Goal: Task Accomplishment & Management: Complete application form

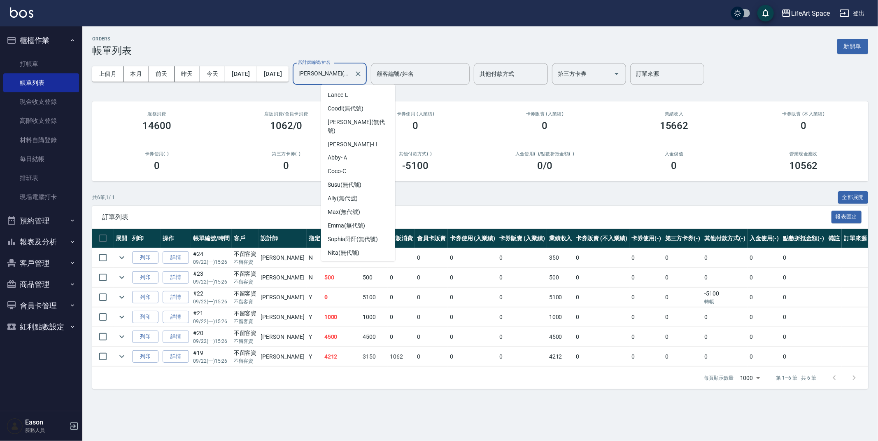
click at [351, 73] on input "[PERSON_NAME](無代號)" at bounding box center [324, 74] width 54 height 14
click at [362, 165] on div "Coco -C" at bounding box center [358, 172] width 74 height 14
type input "Coco-C"
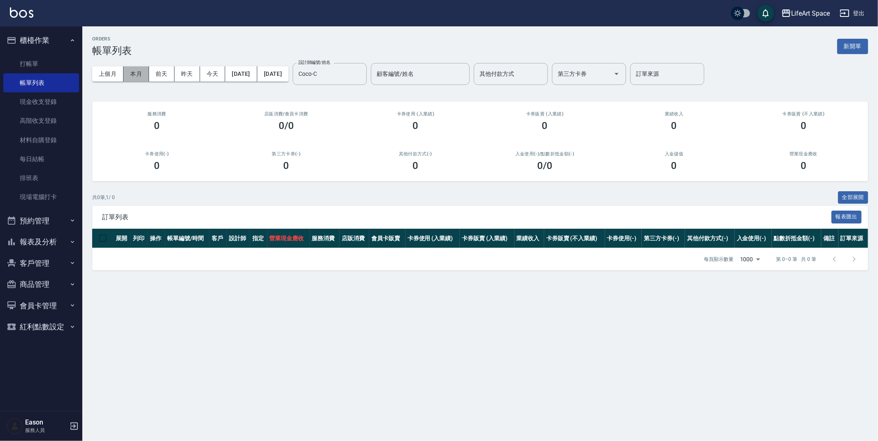
click at [142, 74] on button "本月" at bounding box center [137, 73] width 26 height 15
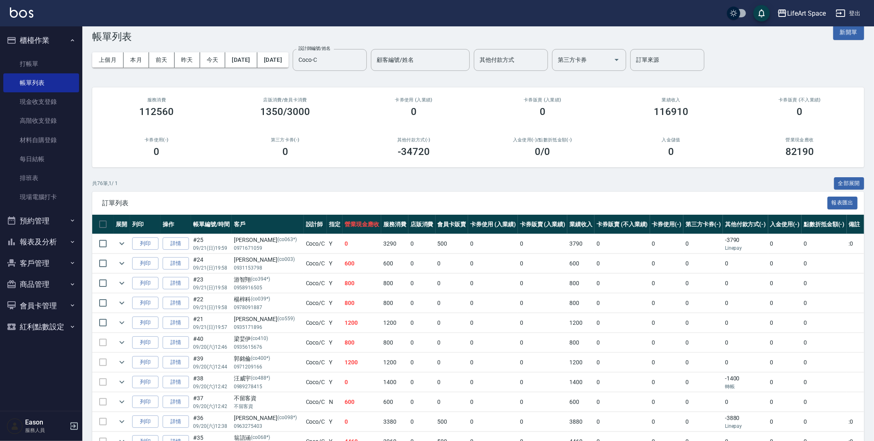
scroll to position [14, 0]
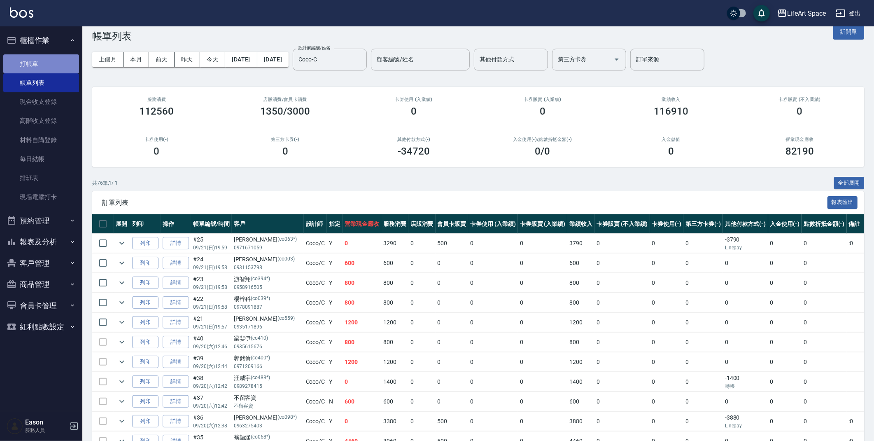
click at [47, 66] on link "打帳單" at bounding box center [41, 63] width 76 height 19
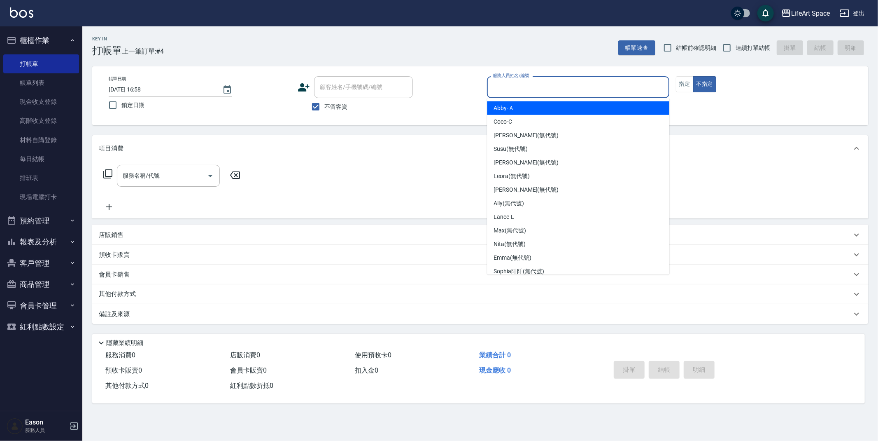
click at [522, 86] on input "服務人員姓名/編號" at bounding box center [578, 87] width 175 height 14
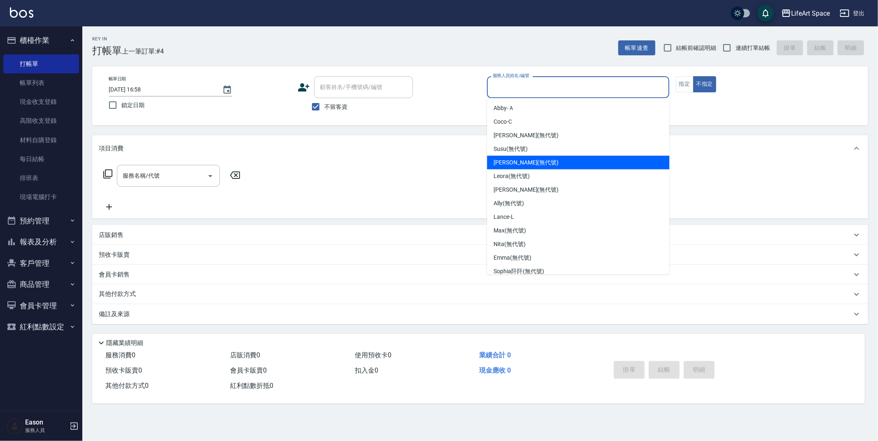
drag, startPoint x: 516, startPoint y: 166, endPoint x: 473, endPoint y: 154, distance: 45.0
click at [516, 166] on span "[PERSON_NAME] (無代號)" at bounding box center [526, 162] width 65 height 9
type input "[PERSON_NAME](無代號)"
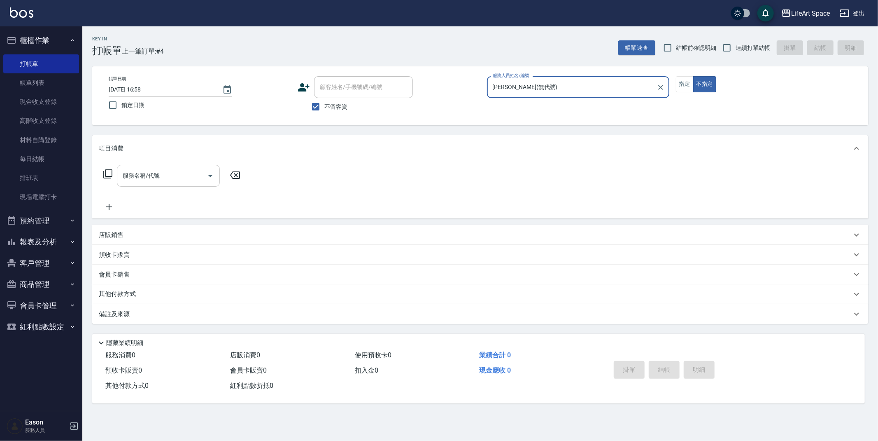
click at [170, 177] on input "服務名稱/代號" at bounding box center [162, 175] width 83 height 14
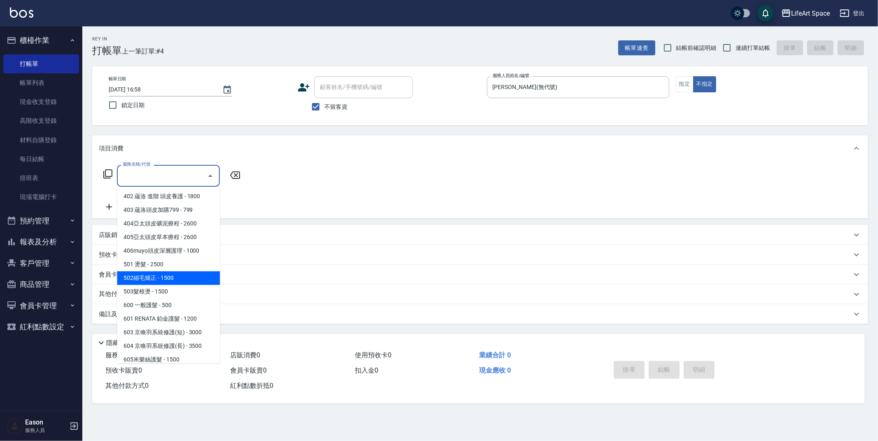
scroll to position [129, 0]
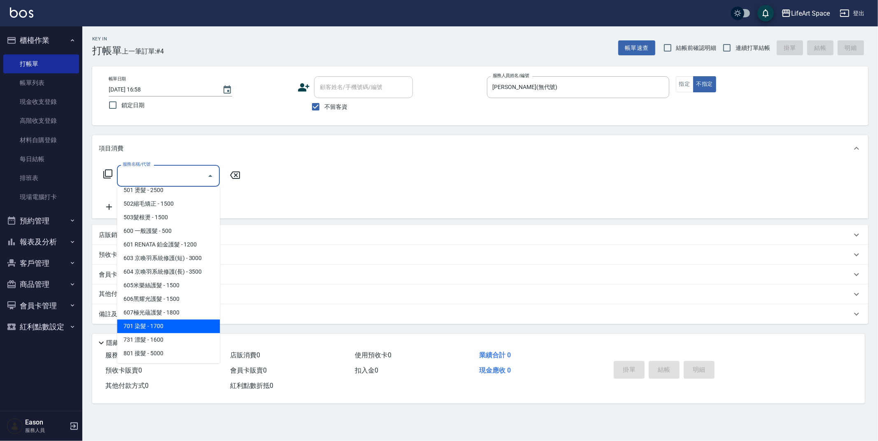
click at [151, 327] on span "701 染髮 - 1700" at bounding box center [168, 326] width 103 height 14
type input "701 染髮(701)"
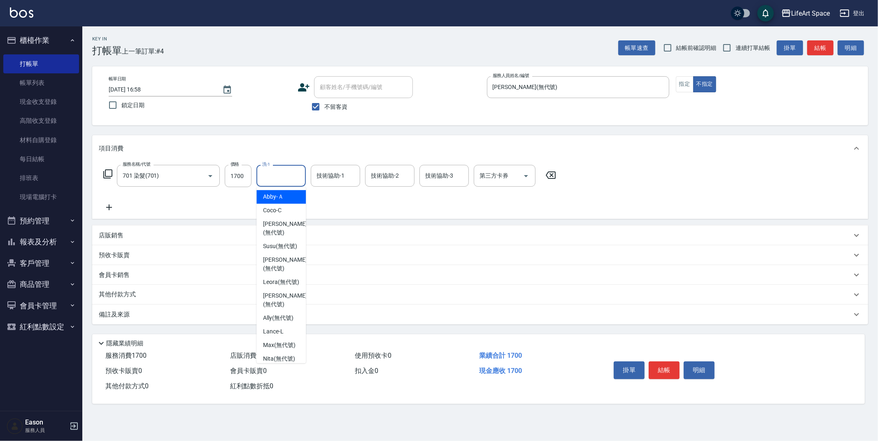
click at [288, 180] on input "洗-1" at bounding box center [281, 175] width 42 height 14
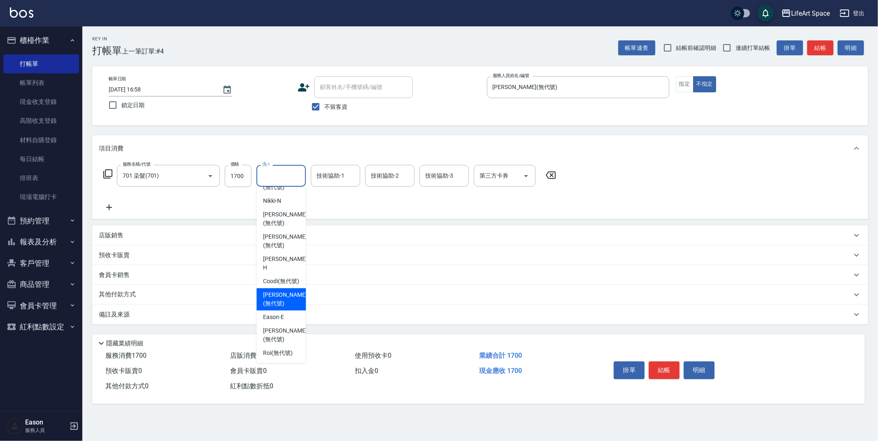
click at [285, 298] on span "[PERSON_NAME] (無代號)" at bounding box center [285, 298] width 44 height 17
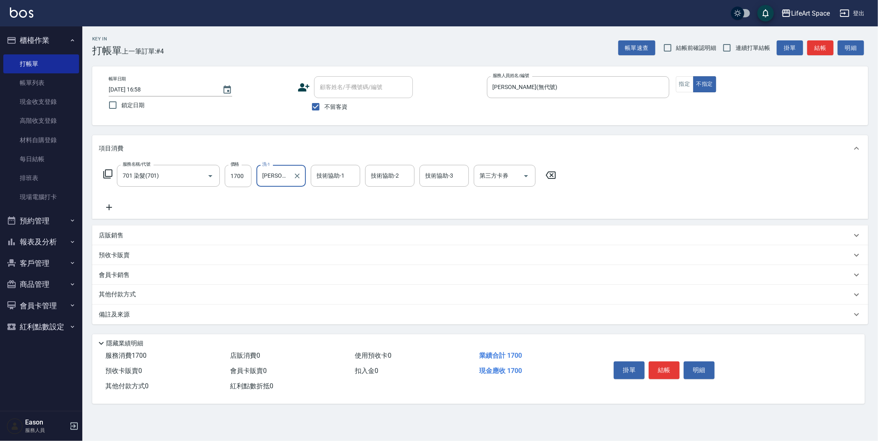
type input "[PERSON_NAME](無代號)"
click at [335, 178] on input "技術協助-1" at bounding box center [336, 175] width 42 height 14
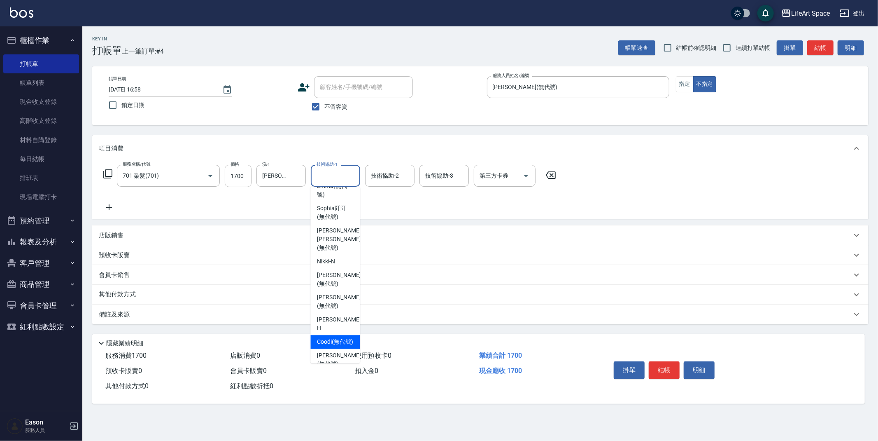
scroll to position [216, 0]
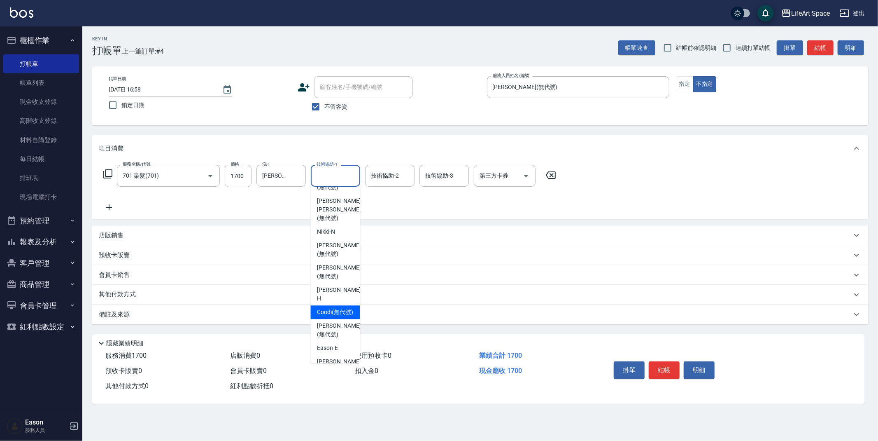
click at [333, 337] on span "[PERSON_NAME] (無代號)" at bounding box center [339, 329] width 44 height 17
type input "[PERSON_NAME](無代號)"
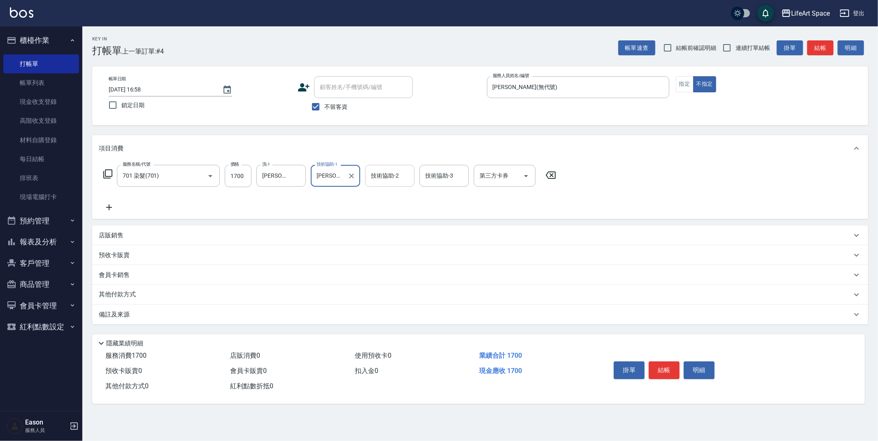
click at [385, 179] on div "技術協助-2 技術協助-2" at bounding box center [389, 176] width 49 height 22
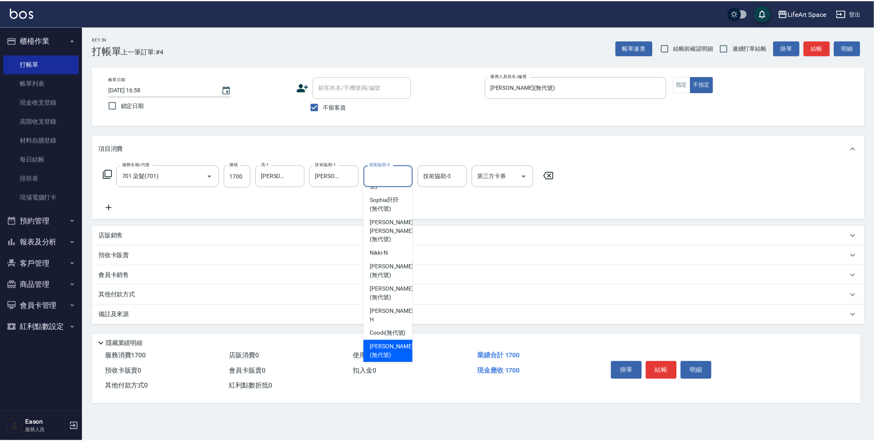
scroll to position [199, 0]
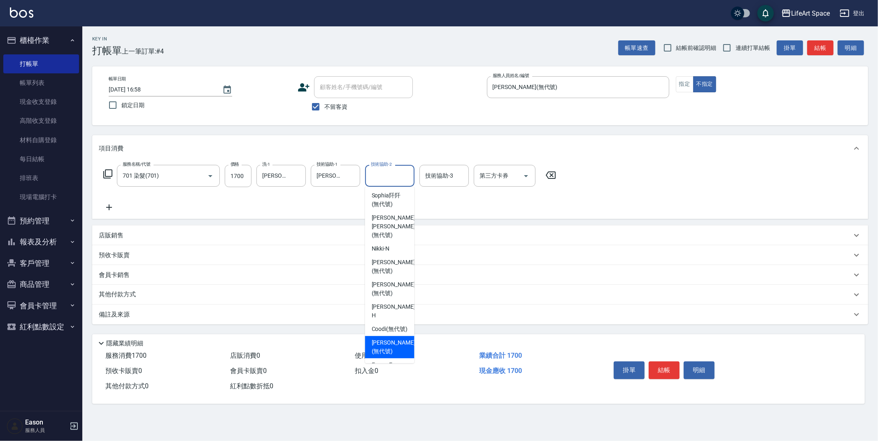
click at [381, 354] on span "[PERSON_NAME] (無代號)" at bounding box center [394, 346] width 44 height 17
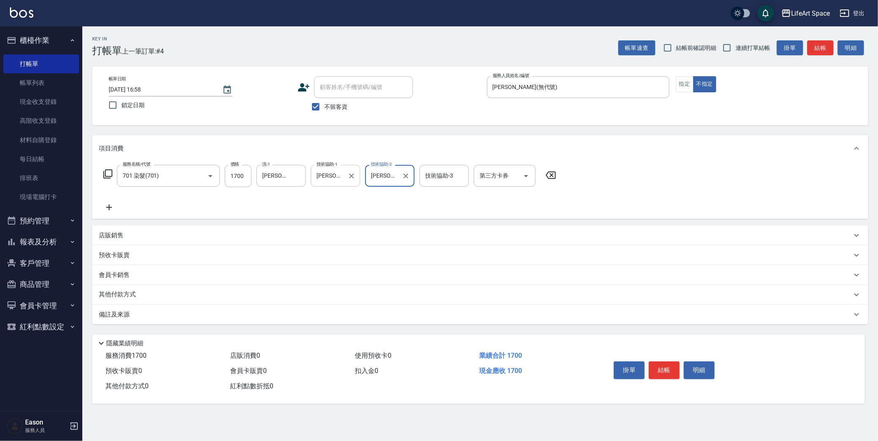
type input "[PERSON_NAME](無代號)"
click at [112, 206] on icon at bounding box center [109, 207] width 21 height 10
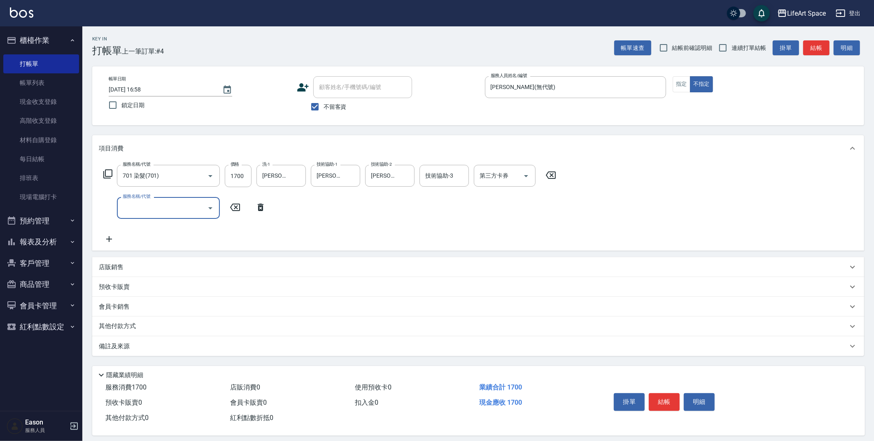
click at [132, 209] on input "服務名稱/代號" at bounding box center [162, 208] width 83 height 14
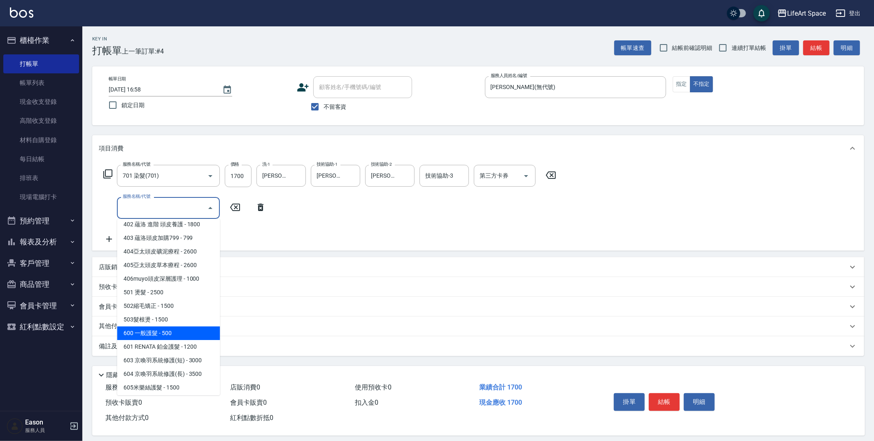
scroll to position [129, 0]
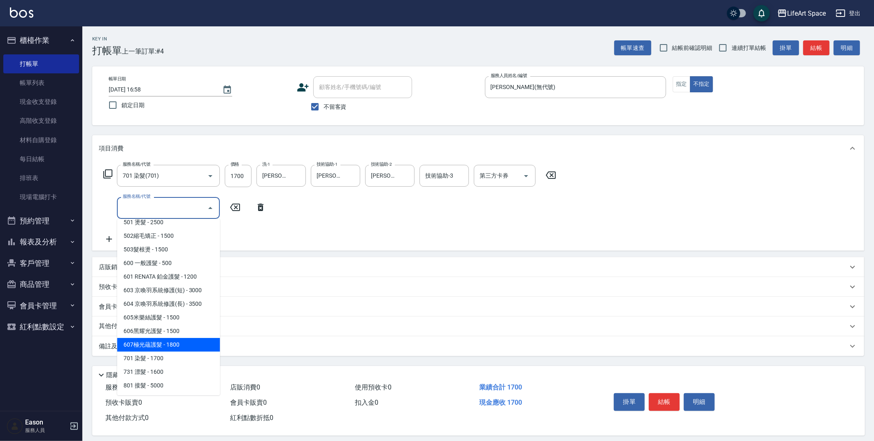
drag, startPoint x: 179, startPoint y: 346, endPoint x: 239, endPoint y: 250, distance: 112.9
click at [179, 345] on span "607極光蘊護髮 - 1800" at bounding box center [168, 345] width 103 height 14
type input "607極光蘊護髮(607)"
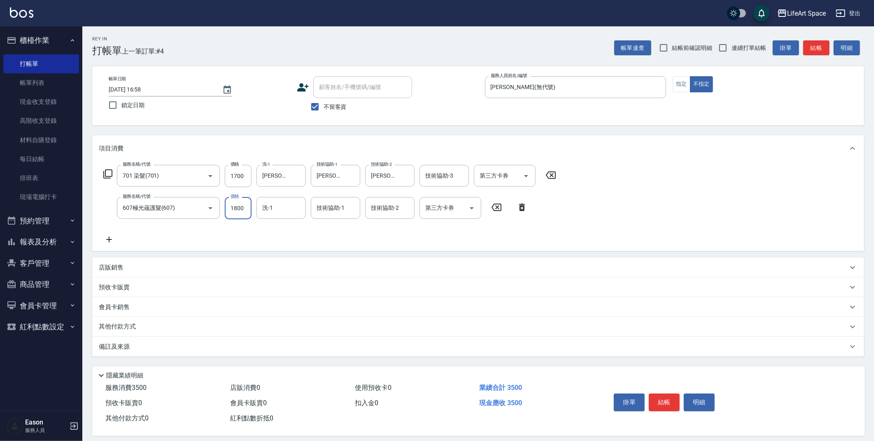
click at [246, 208] on input "1800" at bounding box center [238, 208] width 27 height 22
type input "0"
click at [324, 208] on div "技術協助-1 技術協助-1" at bounding box center [335, 208] width 49 height 22
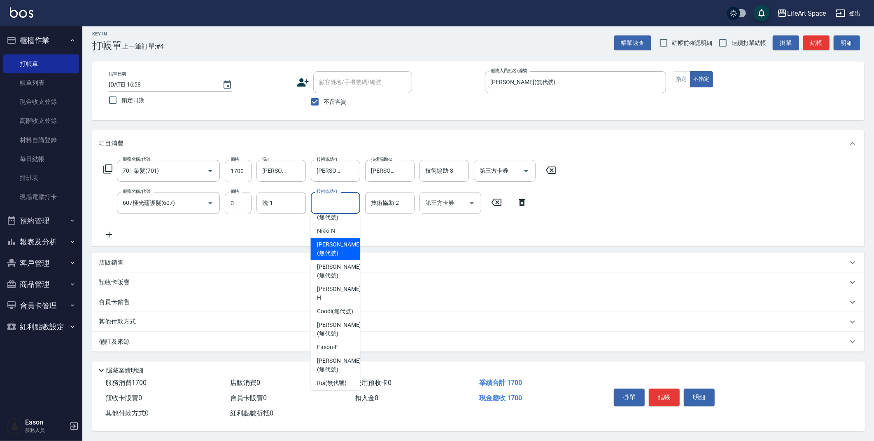
scroll to position [255, 0]
click at [334, 319] on span "[PERSON_NAME] (無代號)" at bounding box center [339, 326] width 44 height 17
type input "[PERSON_NAME](無代號)"
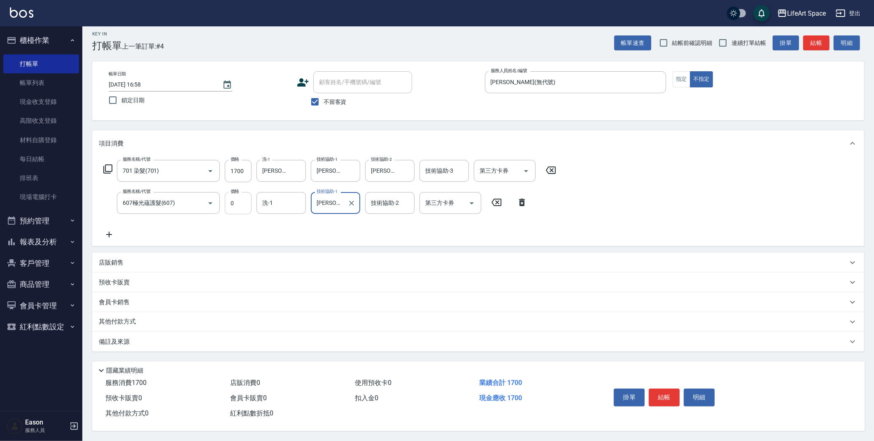
click at [236, 203] on input "0" at bounding box center [238, 203] width 27 height 22
type input "2200"
click at [154, 318] on div "其他付款方式" at bounding box center [473, 321] width 749 height 9
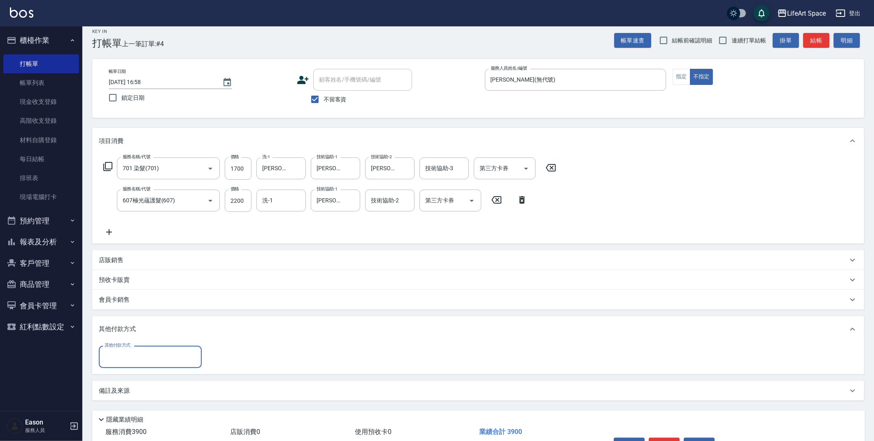
scroll to position [0, 0]
click at [142, 355] on input "其他付款方式" at bounding box center [151, 356] width 96 height 14
click at [145, 391] on span "Linepay" at bounding box center [150, 391] width 103 height 14
type input "Linepay"
type input "3900"
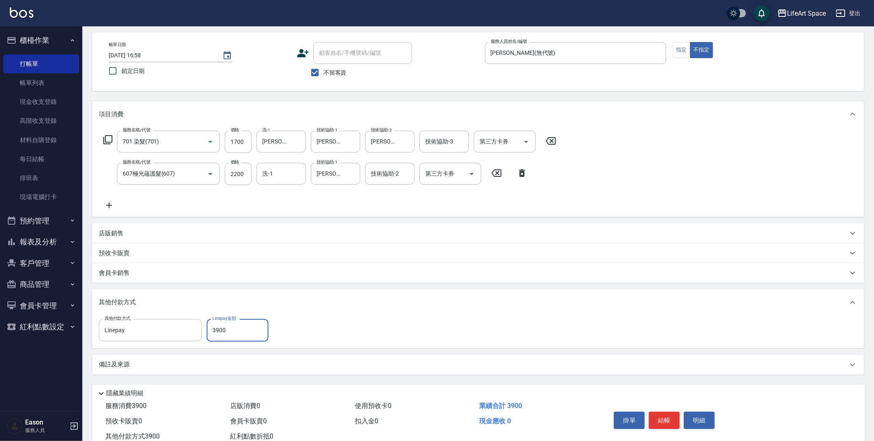
scroll to position [60, 0]
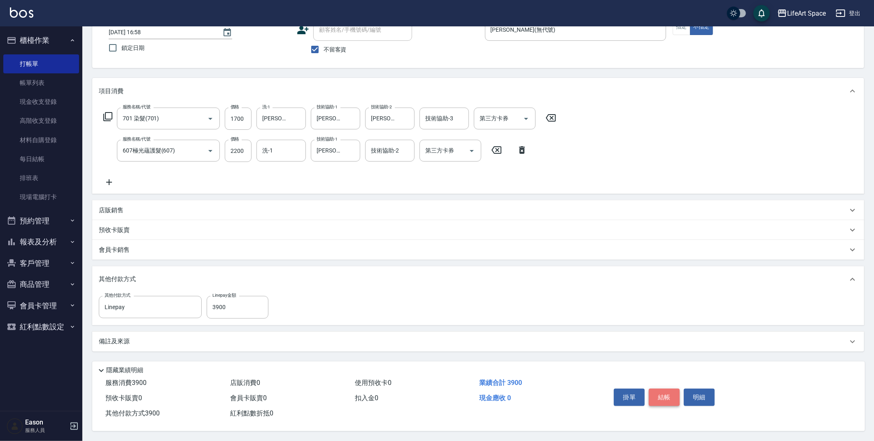
click at [675, 395] on button "結帳" at bounding box center [664, 396] width 31 height 17
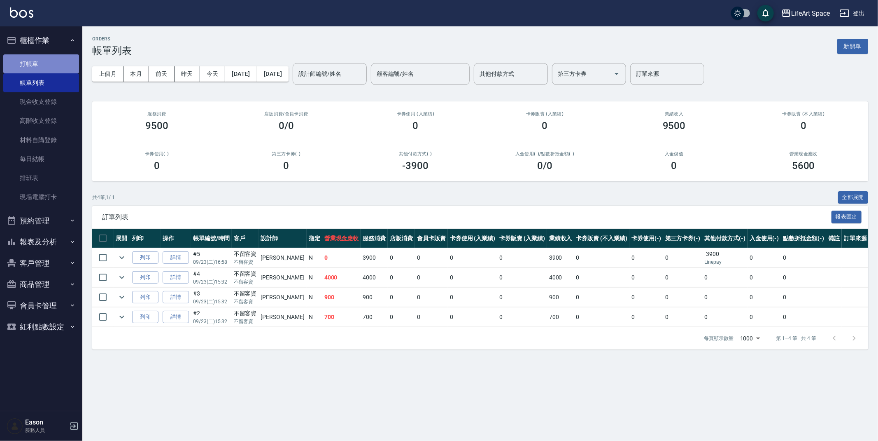
click at [56, 60] on link "打帳單" at bounding box center [41, 63] width 76 height 19
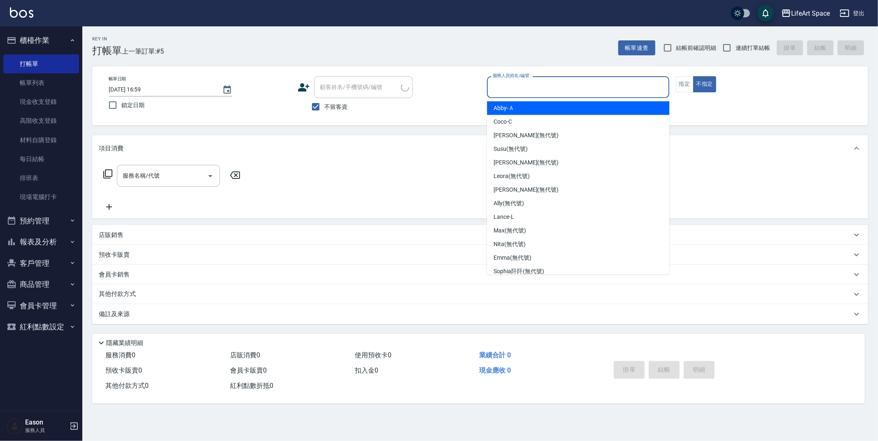
click at [559, 87] on input "服務人員姓名/編號" at bounding box center [578, 87] width 175 height 14
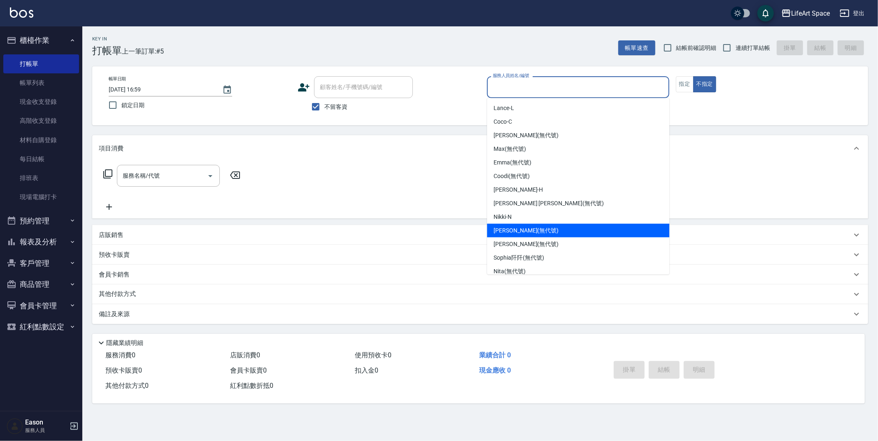
drag, startPoint x: 528, startPoint y: 230, endPoint x: 506, endPoint y: 223, distance: 23.1
click at [528, 230] on span "[PERSON_NAME] (無代號)" at bounding box center [526, 230] width 65 height 9
type input "[PERSON_NAME](無代號)"
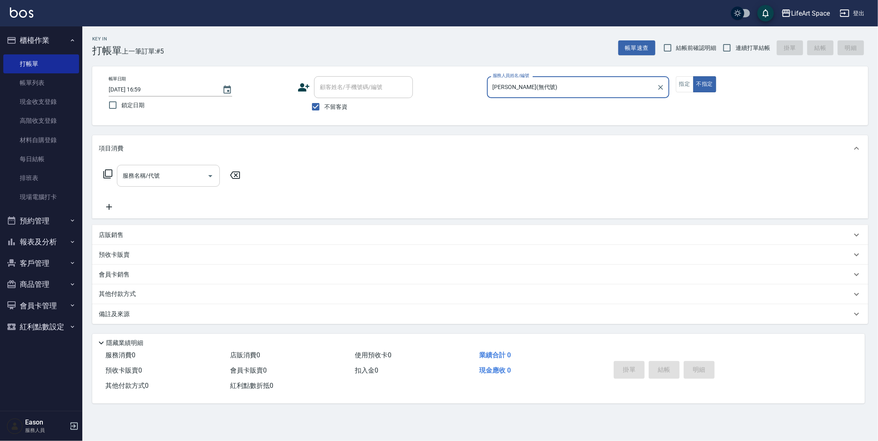
click at [175, 177] on input "服務名稱/代號" at bounding box center [162, 175] width 83 height 14
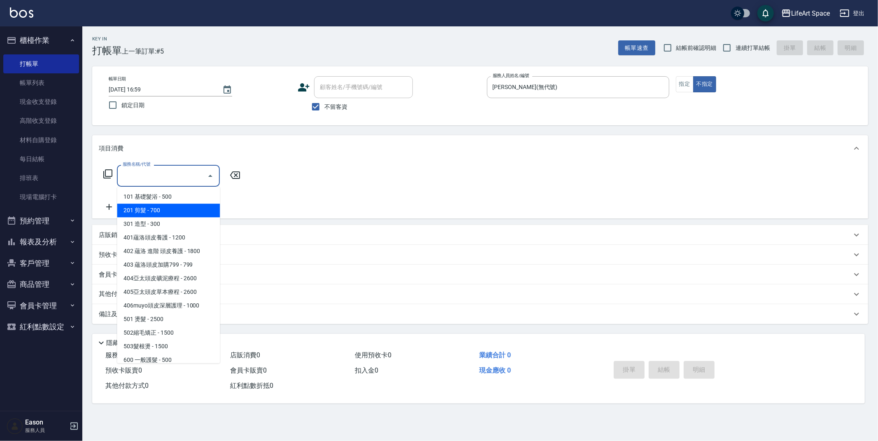
click at [177, 206] on span "201 剪髮 - 700" at bounding box center [168, 210] width 103 height 14
type input "201 剪髮(201)"
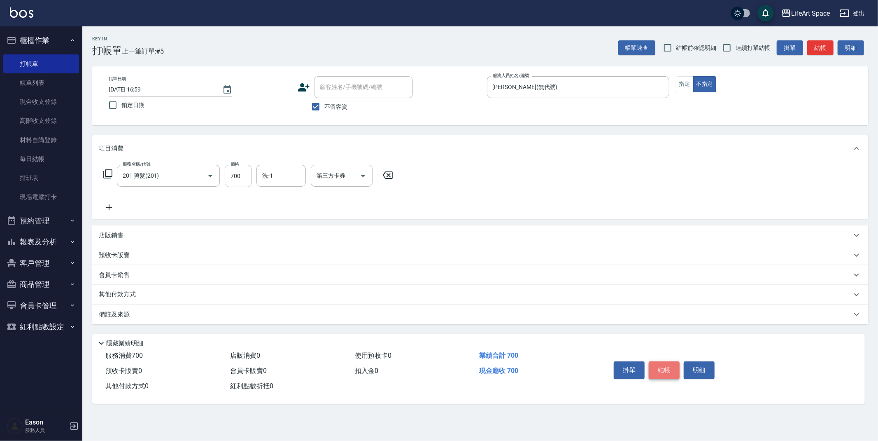
click at [659, 373] on button "結帳" at bounding box center [664, 369] width 31 height 17
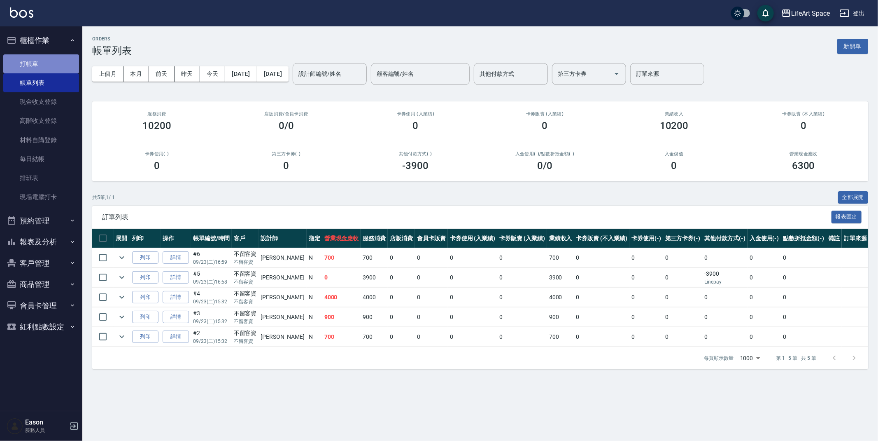
click at [37, 63] on link "打帳單" at bounding box center [41, 63] width 76 height 19
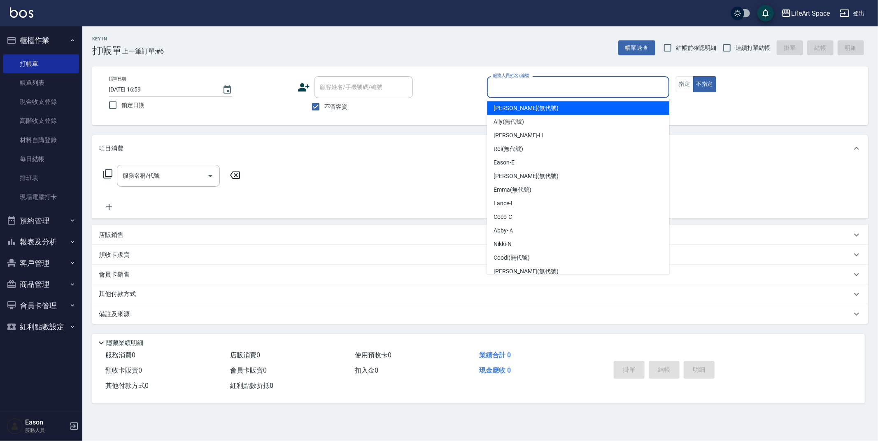
drag, startPoint x: 519, startPoint y: 93, endPoint x: 520, endPoint y: 87, distance: 5.4
click at [520, 87] on input "服務人員姓名/編號" at bounding box center [578, 87] width 175 height 14
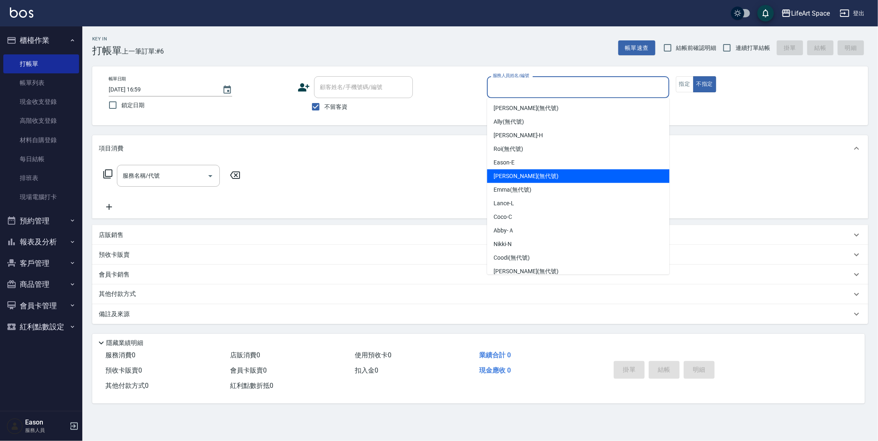
click at [504, 173] on span "[PERSON_NAME] (無代號)" at bounding box center [526, 176] width 65 height 9
type input "[PERSON_NAME](無代號)"
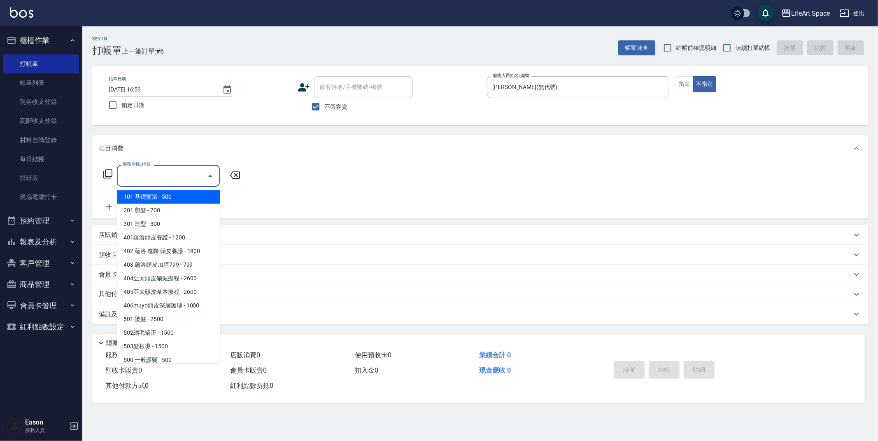
click at [157, 177] on input "服務名稱/代號" at bounding box center [162, 175] width 83 height 14
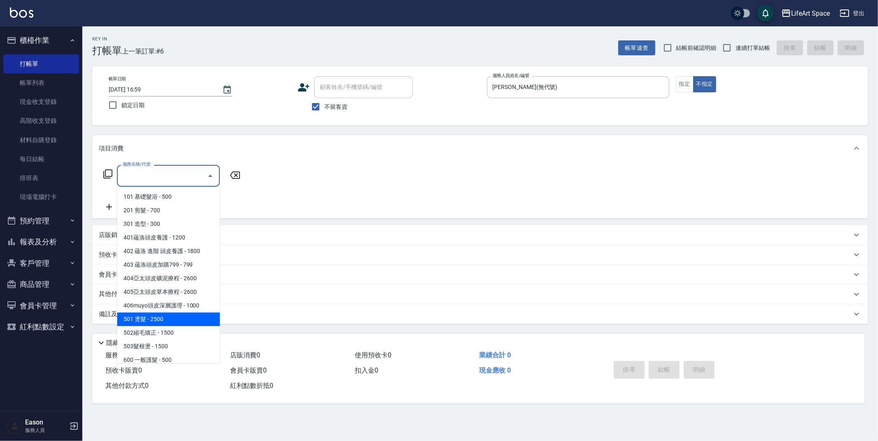
click at [178, 323] on span "501 燙髮 - 2500" at bounding box center [168, 319] width 103 height 14
type input "501 燙髮(501)"
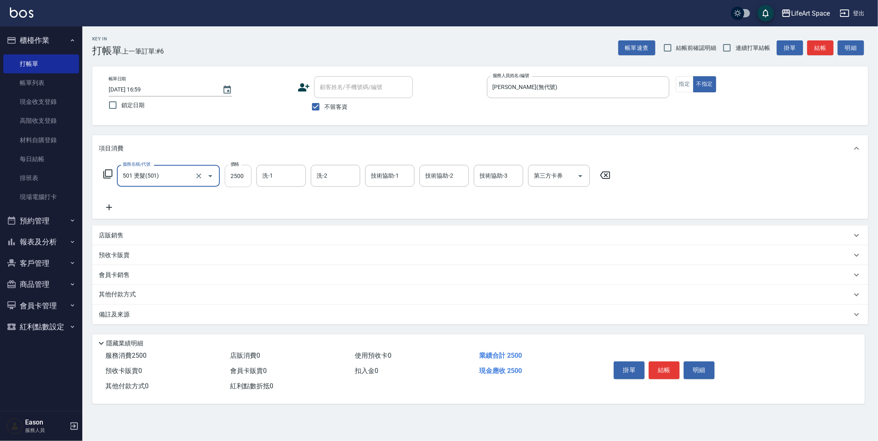
click at [241, 177] on input "2500" at bounding box center [238, 176] width 27 height 22
type input "4000"
click at [290, 177] on input "洗-1" at bounding box center [281, 175] width 42 height 14
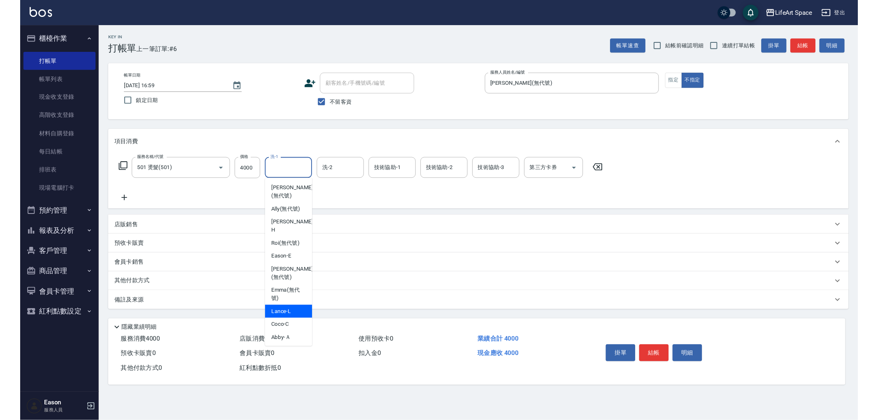
scroll to position [182, 0]
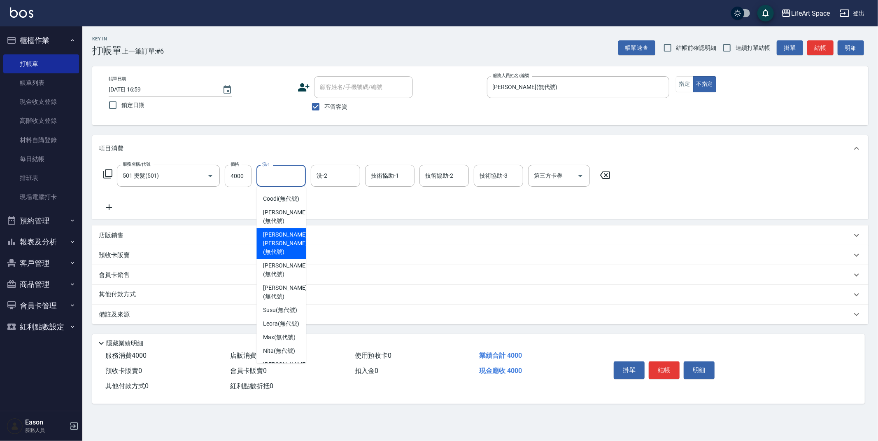
click at [341, 197] on div "服務名稱/代號 501 燙髮(501) 服務名稱/代號 價格 4000 價格 洗-1 洗-1 洗-2 洗-2 技術協助-1 技術協助-1 技術協助-2 技術協…" at bounding box center [357, 188] width 517 height 47
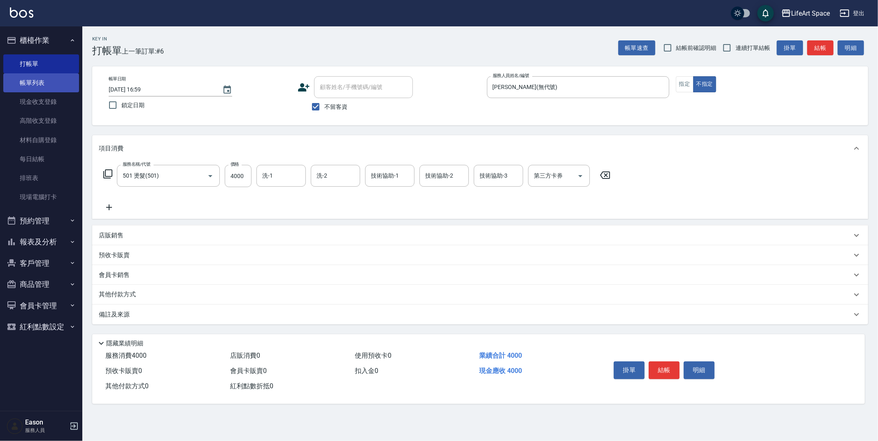
click at [47, 79] on link "帳單列表" at bounding box center [41, 82] width 76 height 19
